Goal: Task Accomplishment & Management: Manage account settings

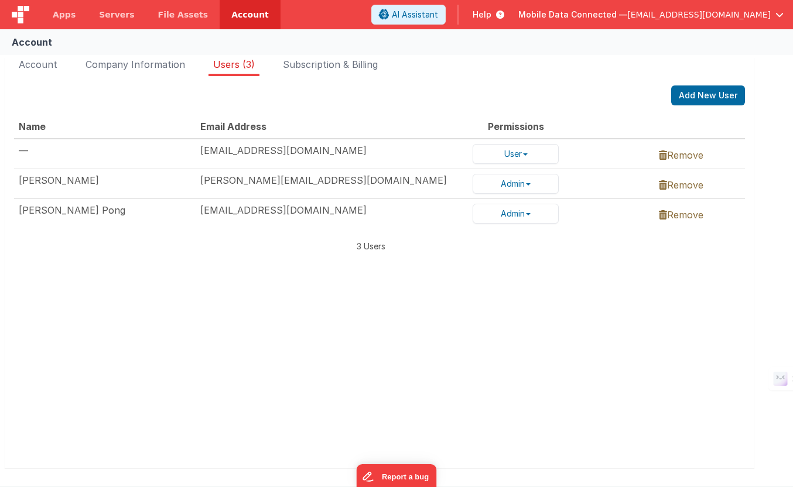
click at [256, 147] on td "[EMAIL_ADDRESS][DOMAIN_NAME]" at bounding box center [332, 154] width 272 height 30
click at [666, 17] on span "[EMAIL_ADDRESS][DOMAIN_NAME]" at bounding box center [698, 15] width 143 height 12
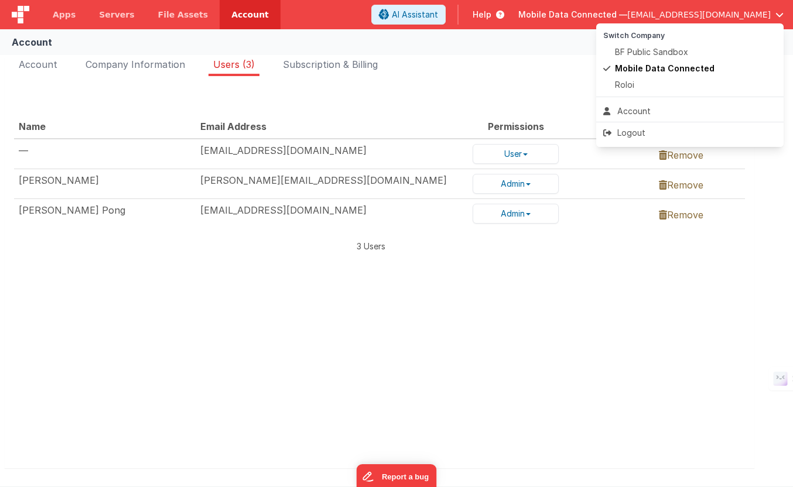
click at [574, 67] on button at bounding box center [396, 243] width 793 height 487
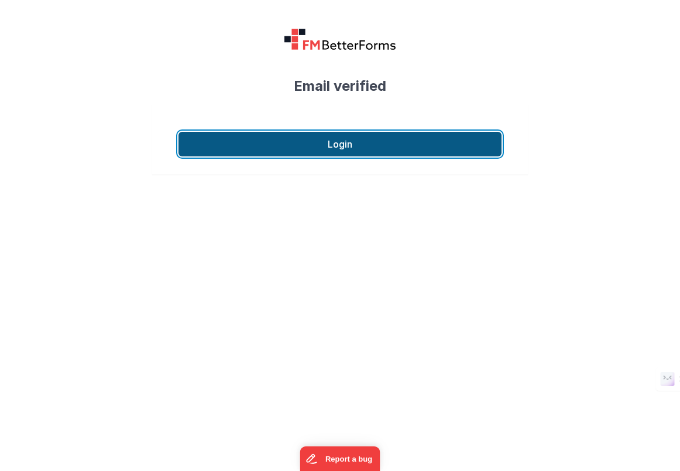
click at [344, 148] on button "Login" at bounding box center [340, 144] width 323 height 25
